Goal: Task Accomplishment & Management: Use online tool/utility

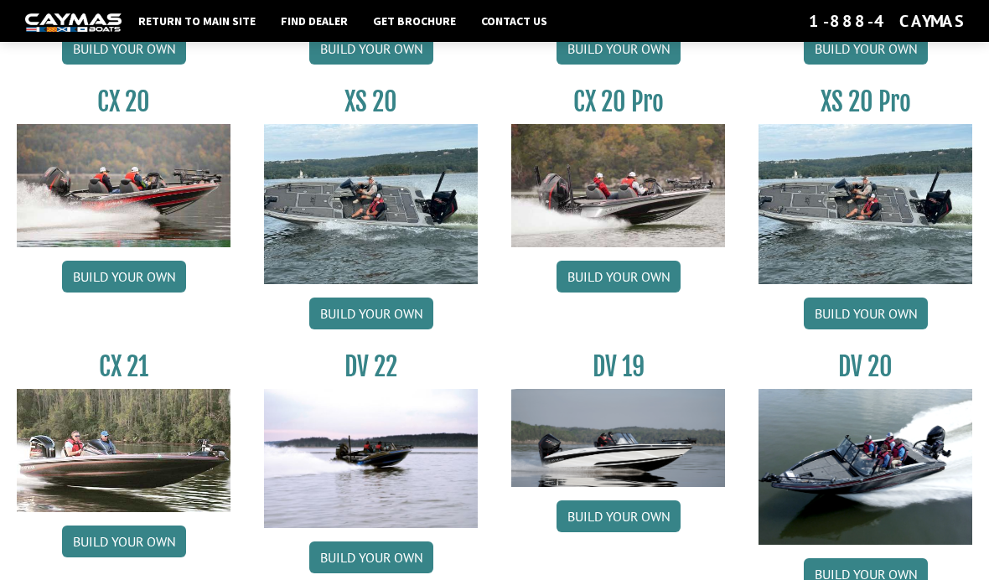
scroll to position [1580, 0]
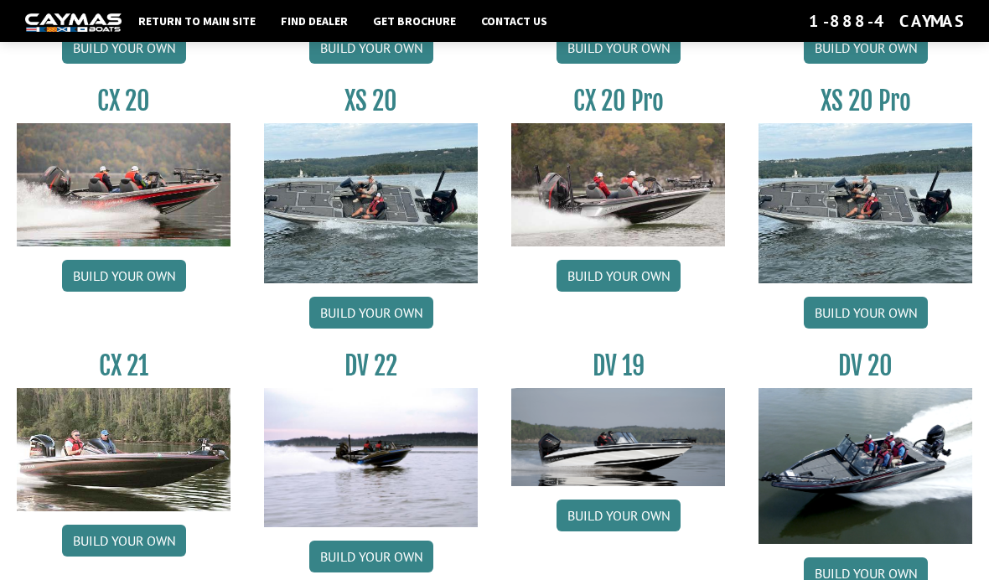
click at [889, 329] on link "Build your own" at bounding box center [866, 313] width 124 height 32
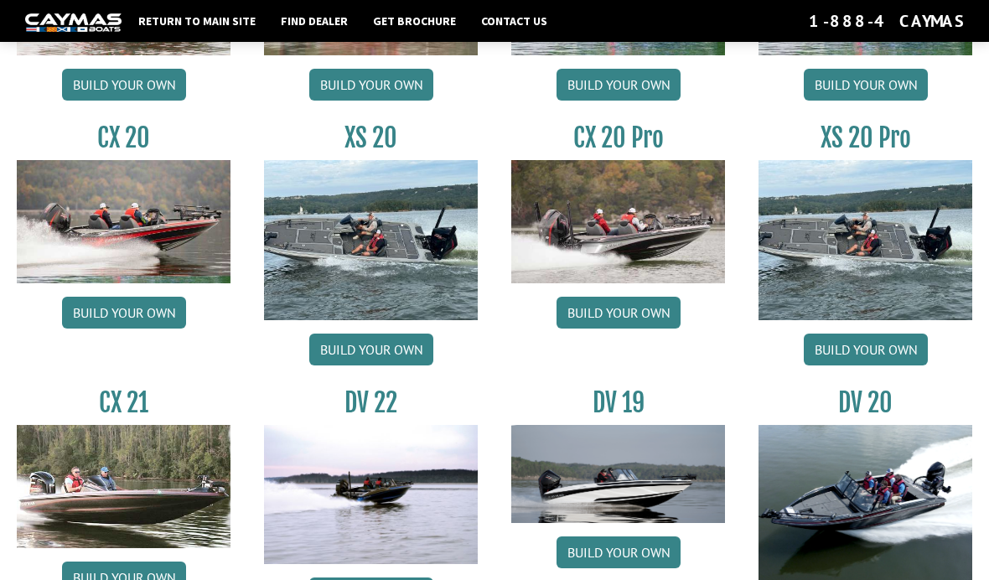
scroll to position [1545, 0]
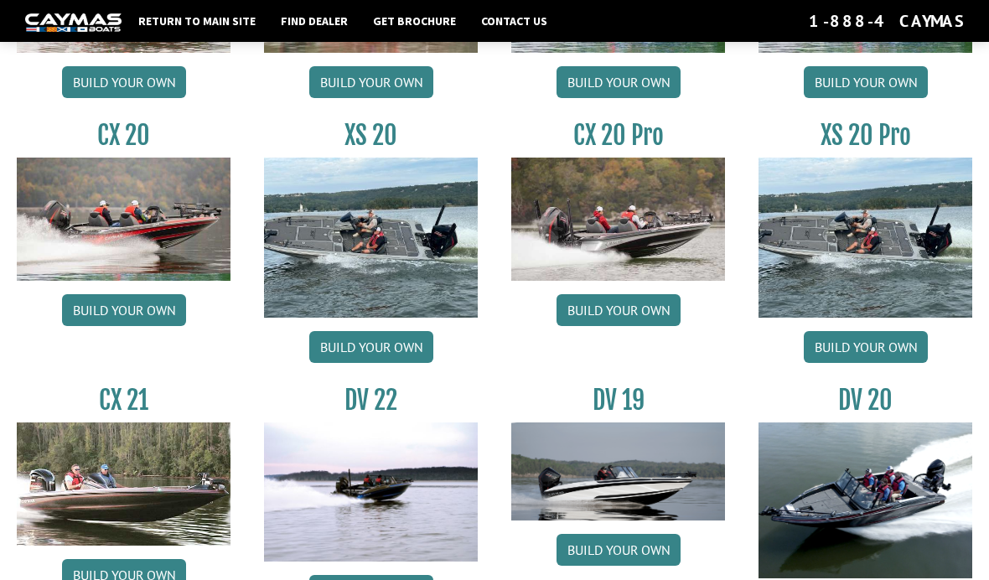
click at [883, 360] on link "Build your own" at bounding box center [866, 347] width 124 height 32
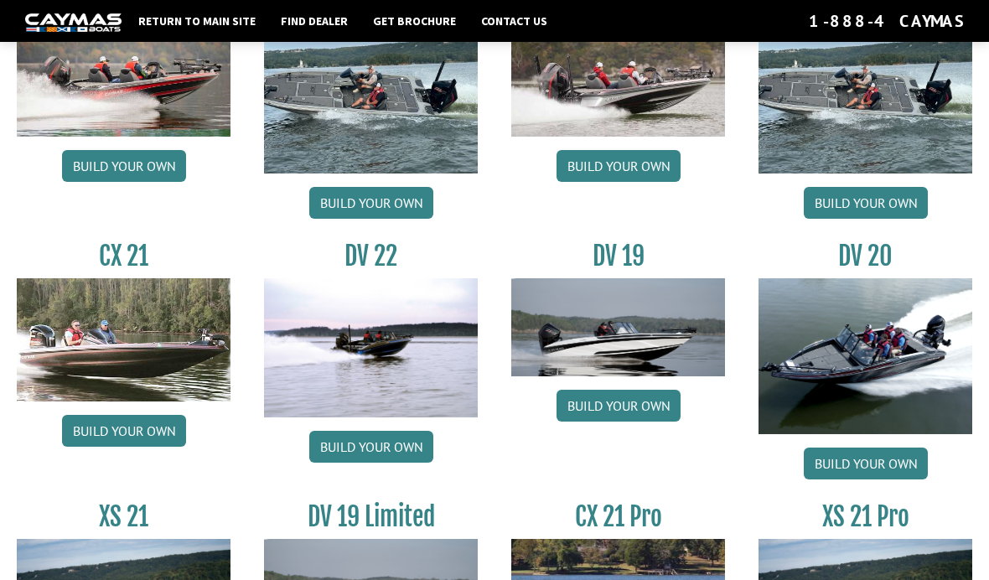
scroll to position [1693, 0]
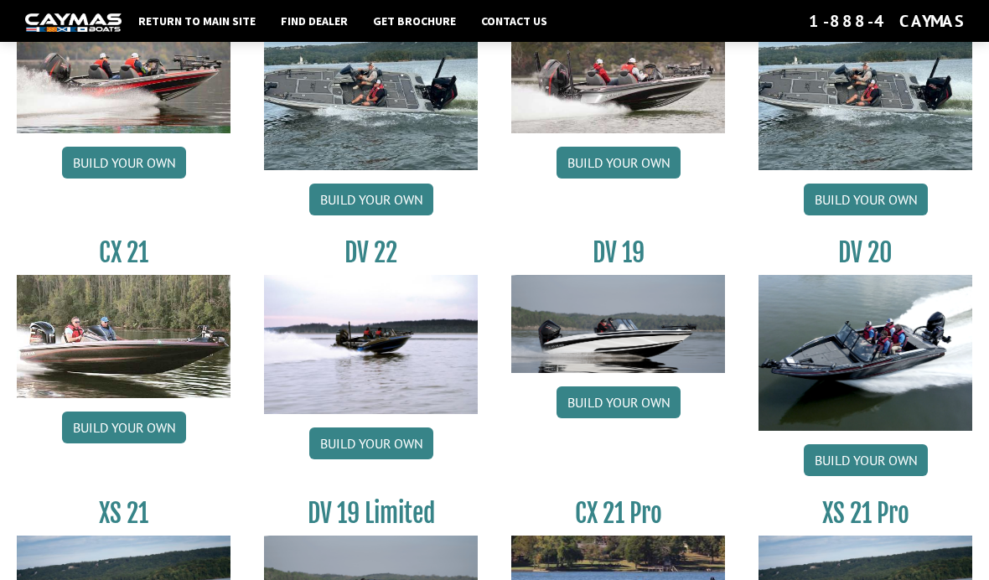
click at [906, 357] on img at bounding box center [865, 353] width 214 height 156
click at [877, 476] on link "Build your own" at bounding box center [866, 460] width 124 height 32
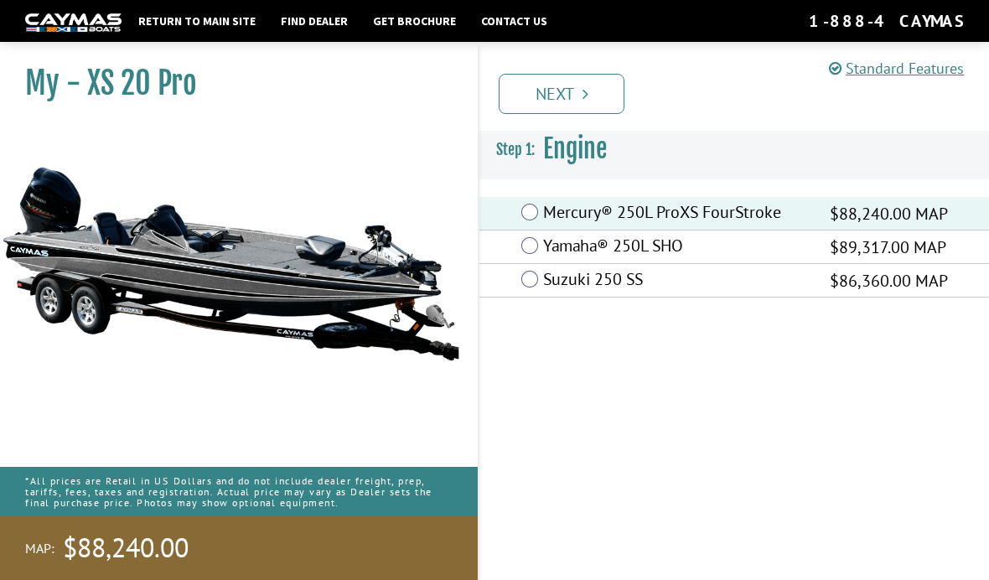
click at [588, 94] on icon "Pagination" at bounding box center [585, 93] width 6 height 17
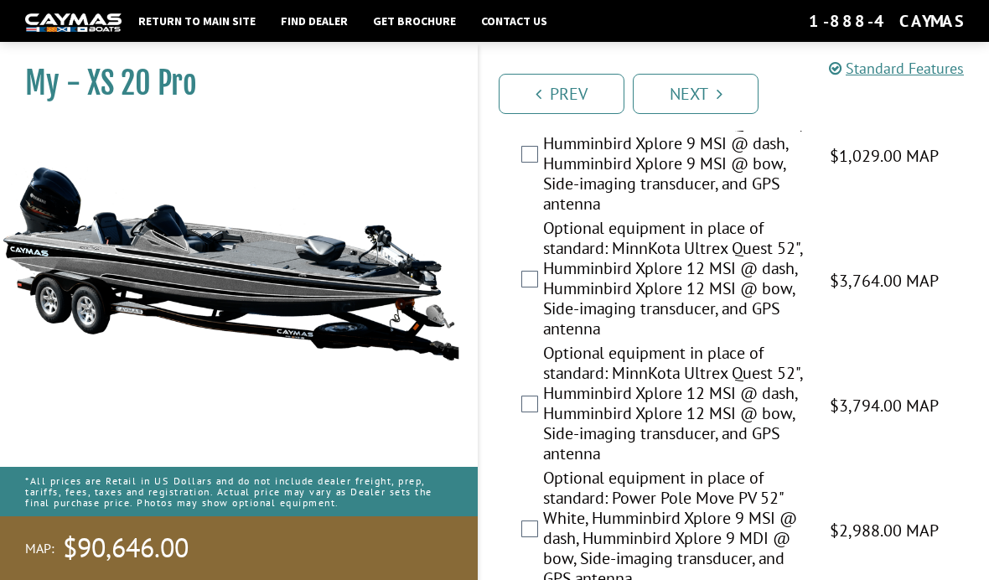
scroll to position [1019, 0]
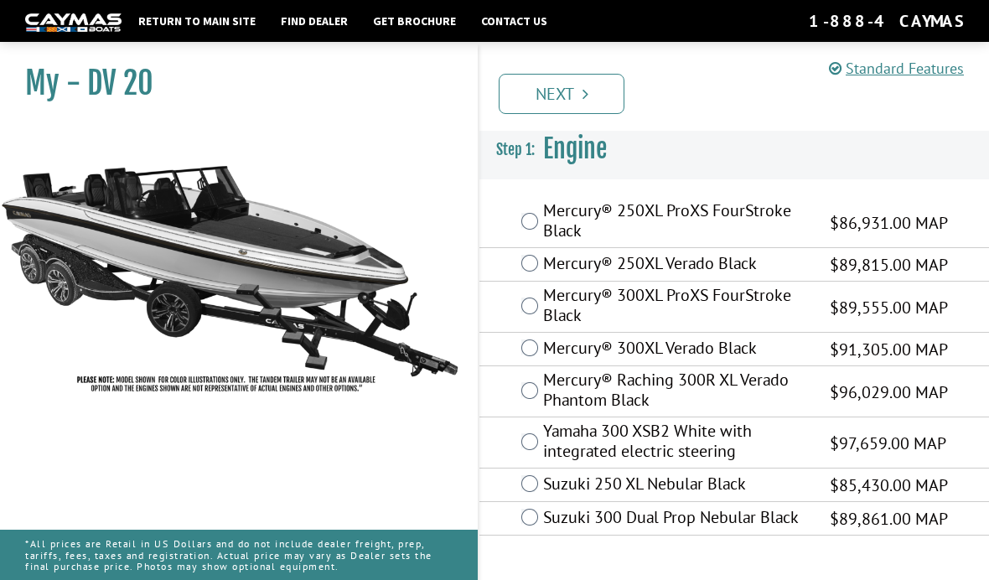
scroll to position [60, 0]
click at [529, 248] on div "Mercury® 250XL Verado Black $89,815.00 MAP" at bounding box center [734, 265] width 510 height 34
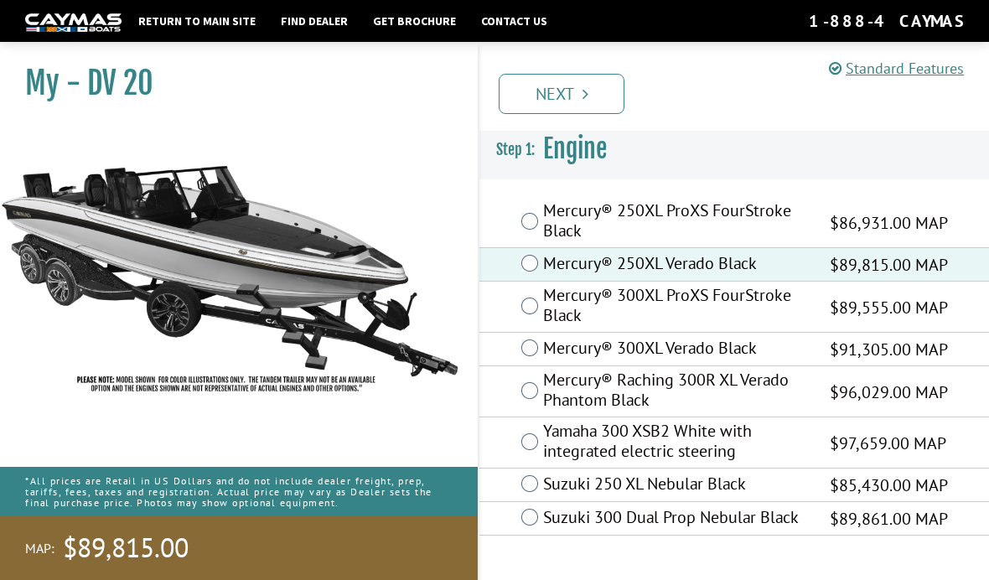
click at [580, 94] on link "Next" at bounding box center [562, 94] width 126 height 40
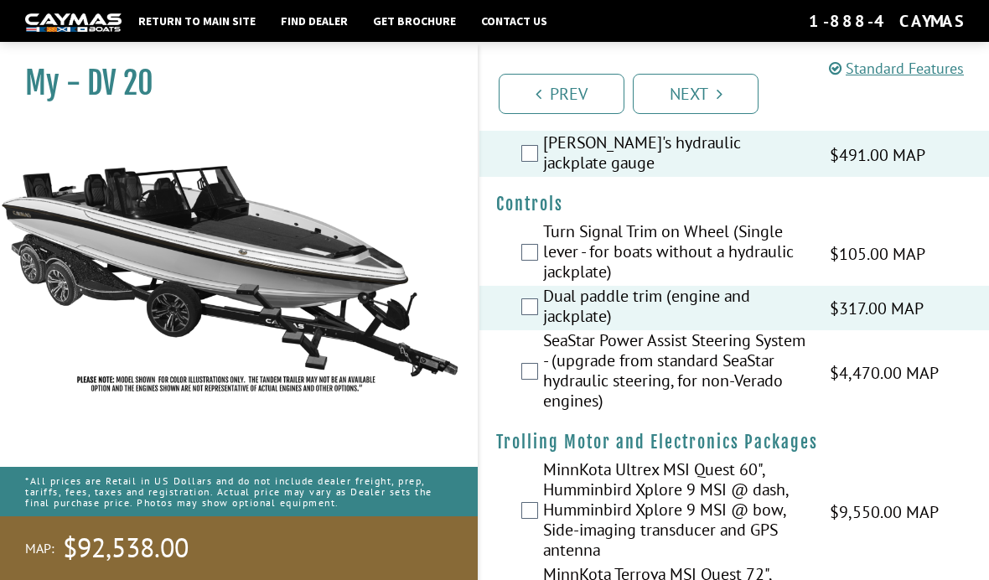
scroll to position [0, 0]
